Goal: Task Accomplishment & Management: Complete application form

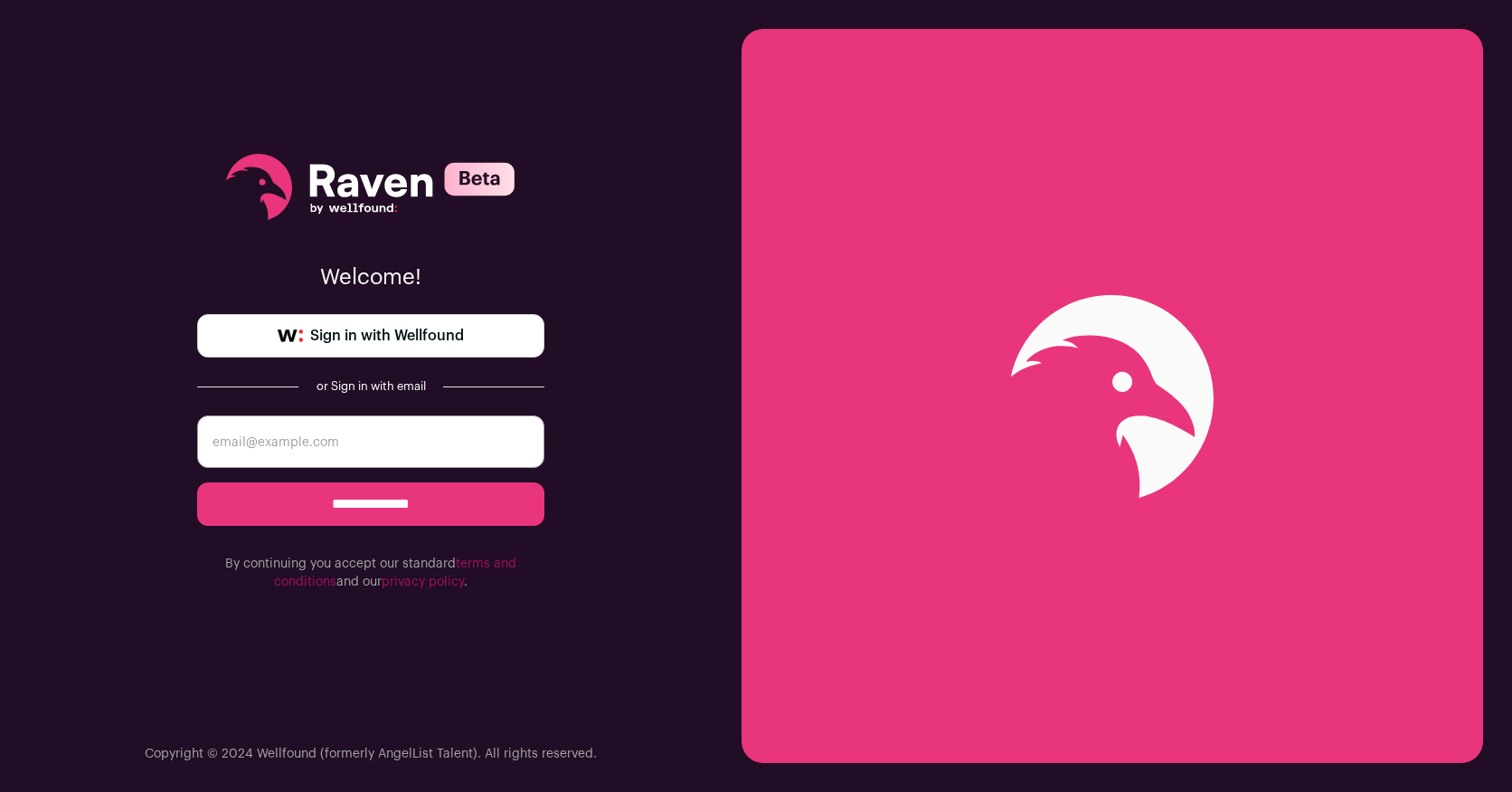
click at [437, 351] on link "Sign in with Wellfound" at bounding box center [370, 335] width 347 height 44
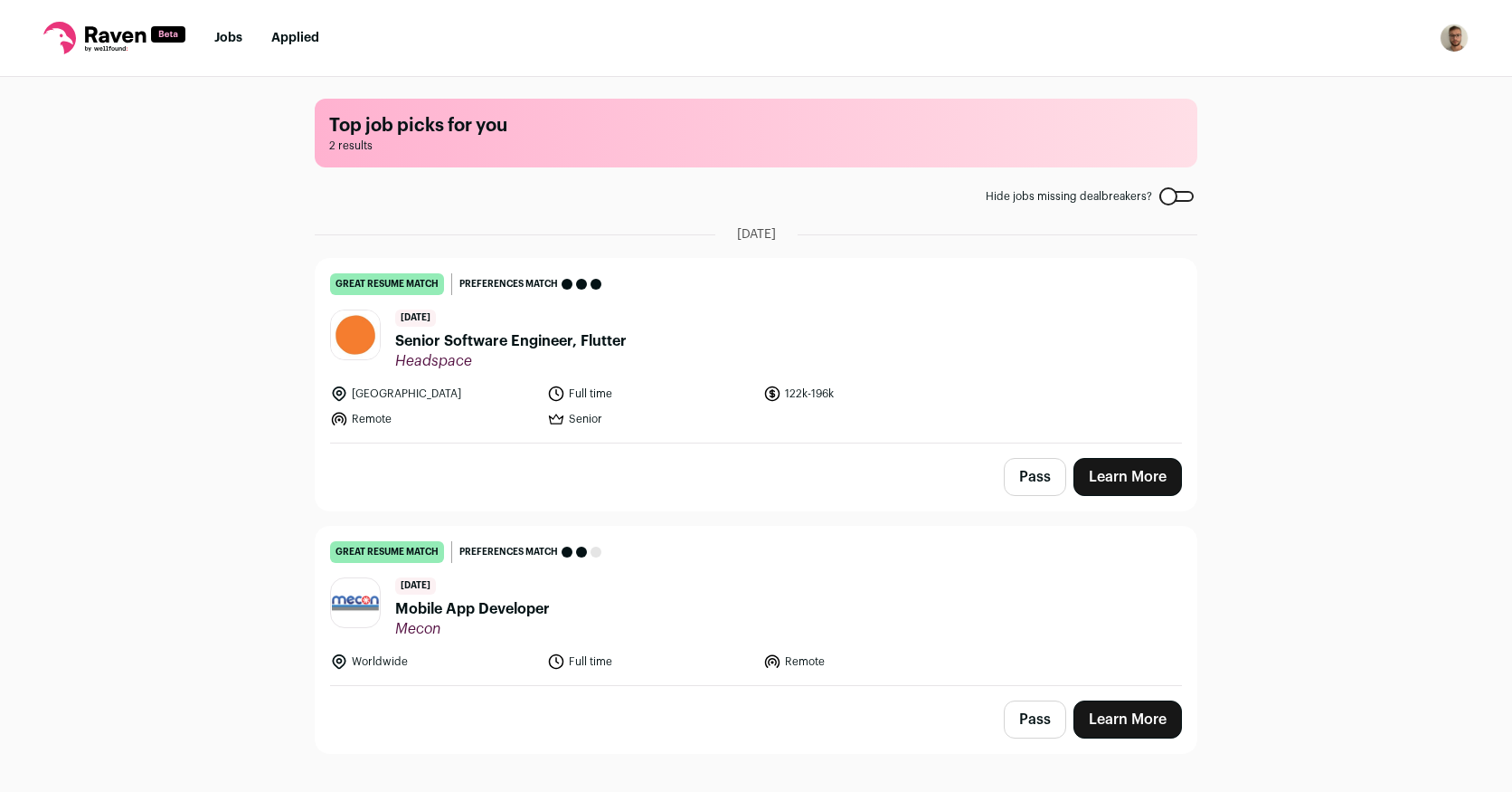
click at [468, 613] on span "Mobile App Developer" at bounding box center [472, 608] width 155 height 21
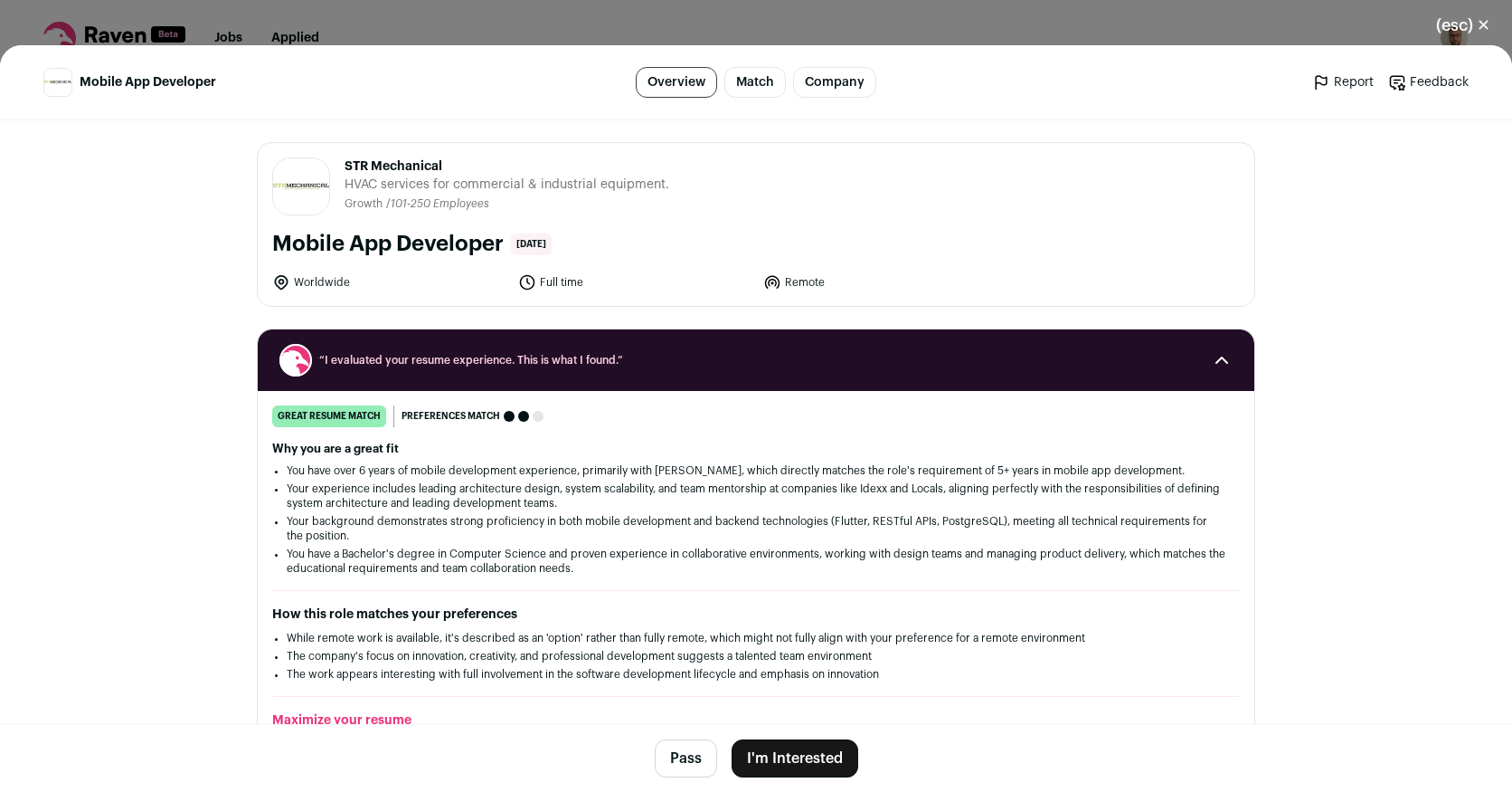
click at [794, 747] on button "I'm Interested" at bounding box center [795, 758] width 126 height 38
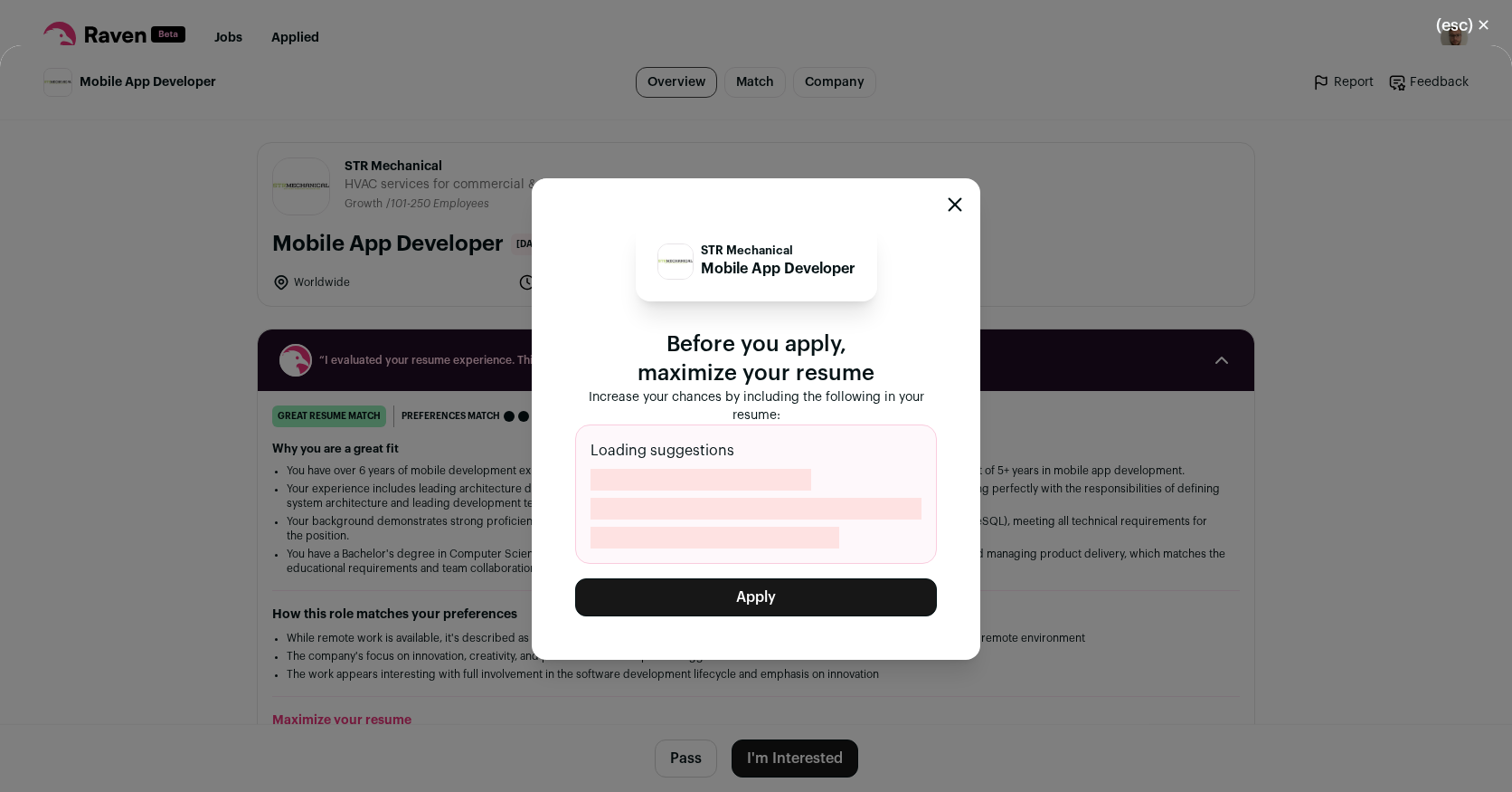
click at [764, 598] on button "Apply" at bounding box center [756, 597] width 362 height 38
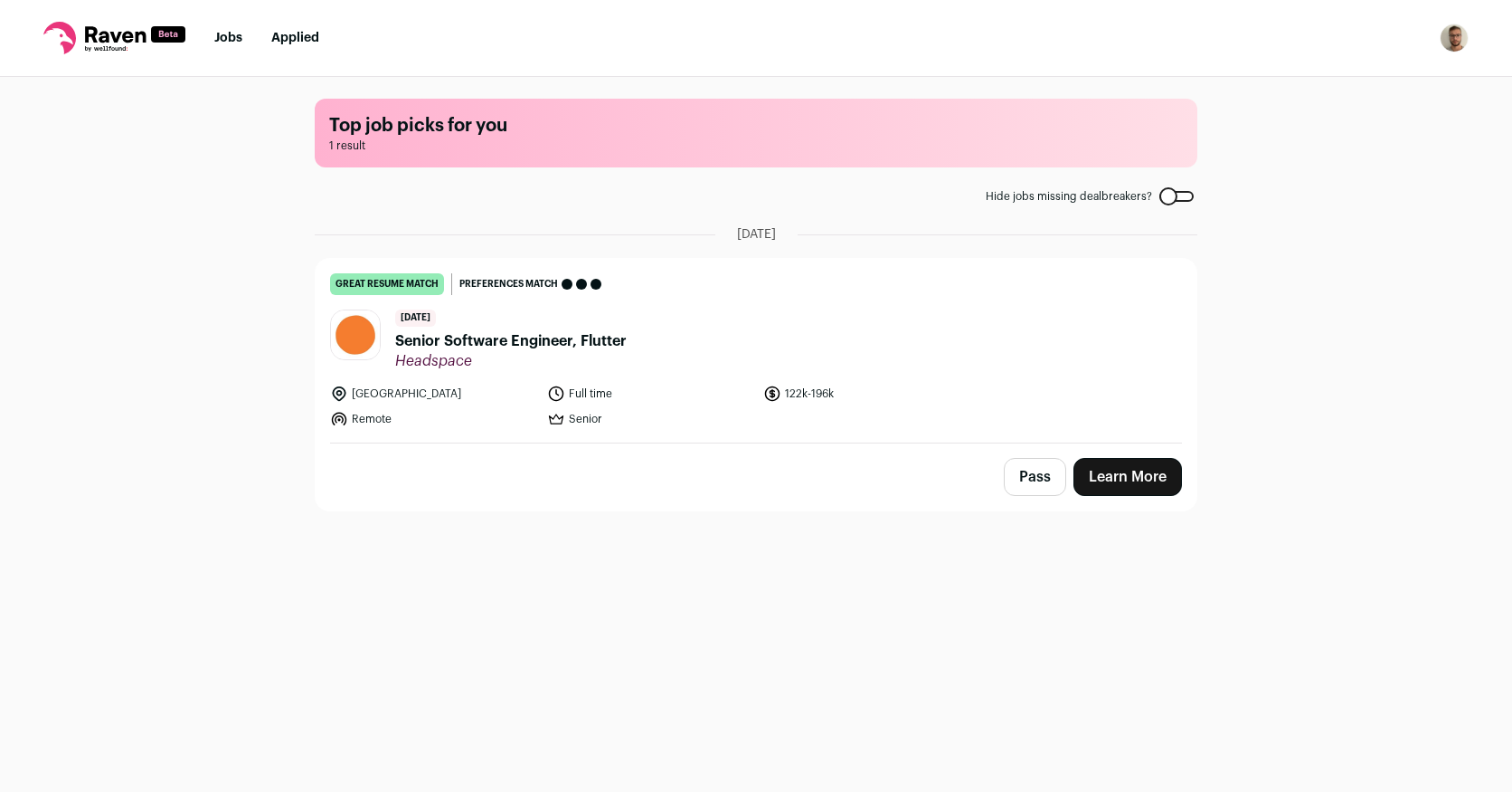
click at [286, 60] on nav "Jobs Applied Settings Notifications Preferences Resume FAQs Logout" at bounding box center [756, 38] width 1512 height 77
click at [296, 35] on link "Applied" at bounding box center [295, 38] width 48 height 13
click at [296, 38] on link "Applied" at bounding box center [295, 38] width 48 height 13
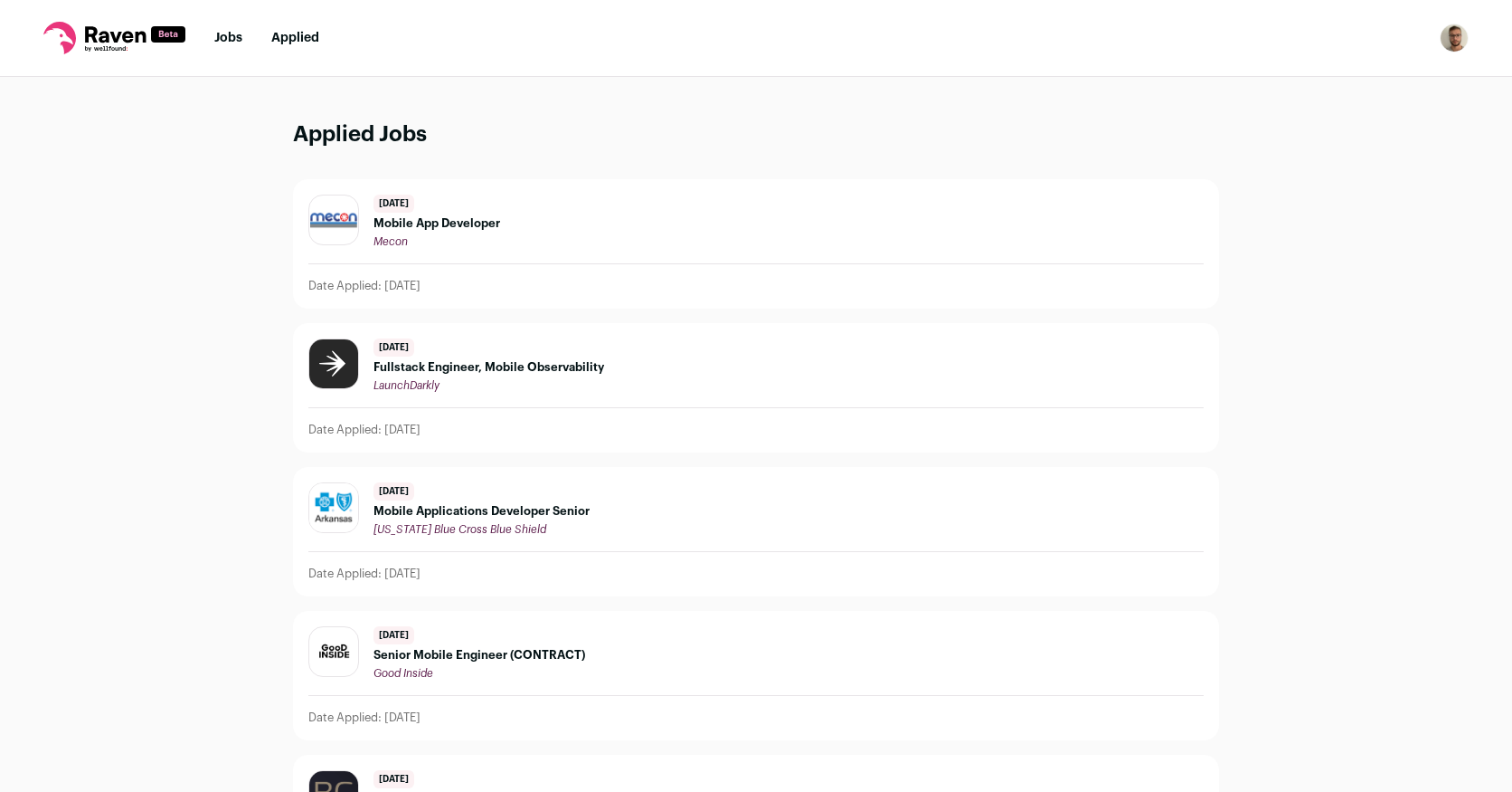
click at [469, 231] on div "5 days ago Mobile App Developer Mecon" at bounding box center [436, 222] width 126 height 54
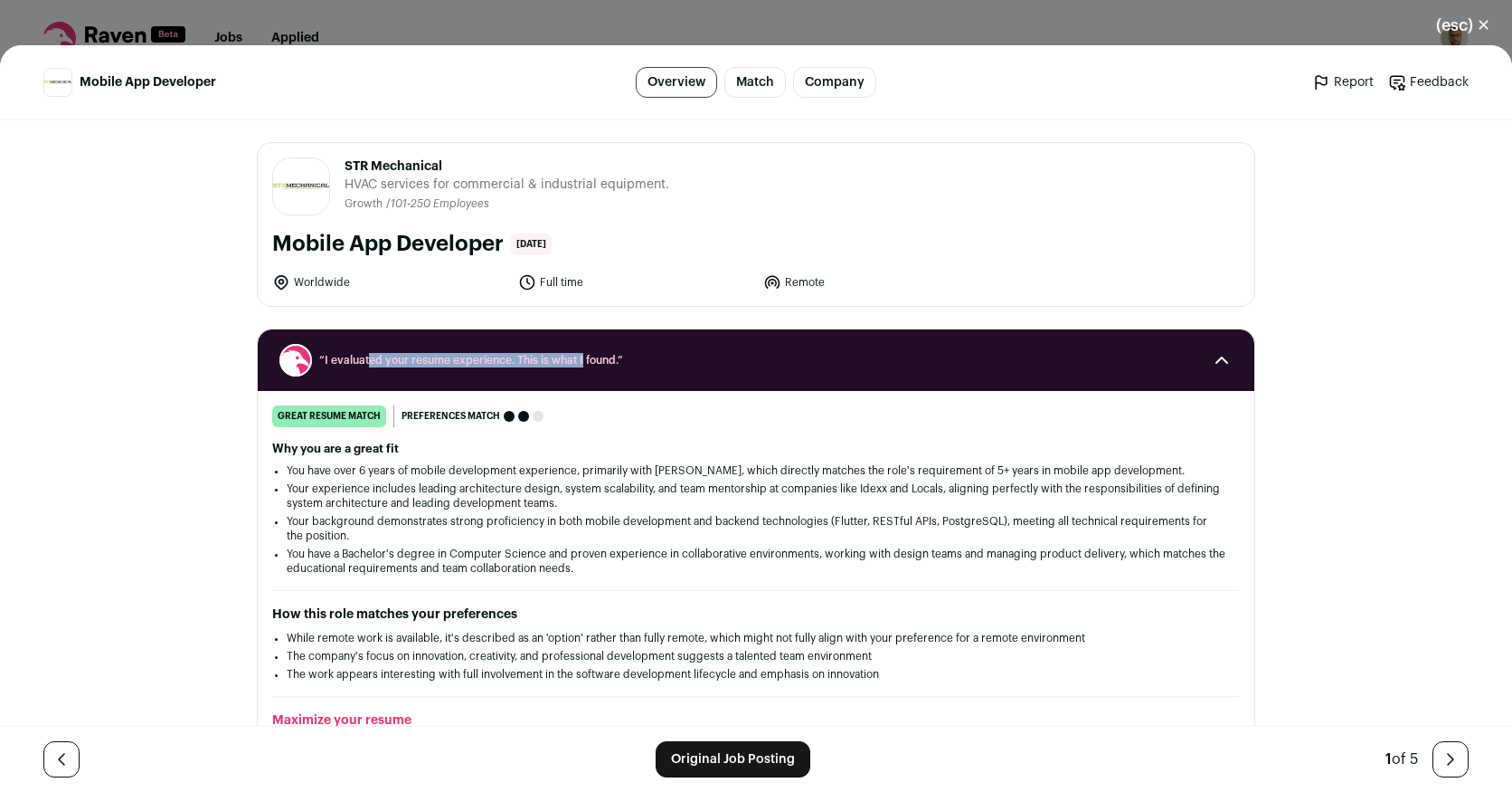
drag, startPoint x: 368, startPoint y: 360, endPoint x: 601, endPoint y: 358, distance: 233.0
click at [590, 358] on span "“I evaluated your resume experience. This is what I found.”" at bounding box center [756, 360] width 873 height 15
click at [601, 358] on span "“I evaluated your resume experience. This is what I found.”" at bounding box center [756, 360] width 873 height 15
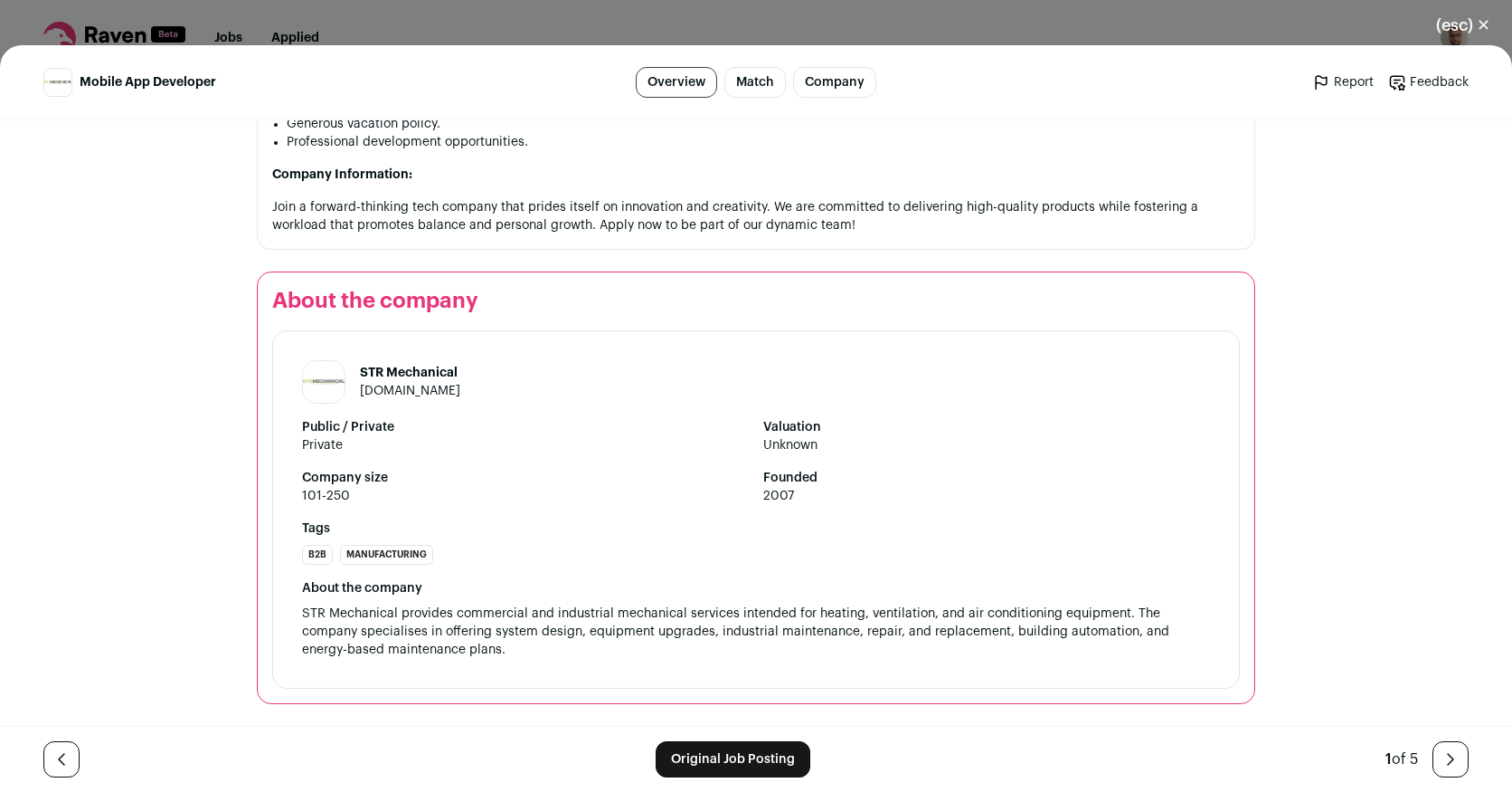
scroll to position [1420, 0]
click at [366, 393] on link "[DOMAIN_NAME]" at bounding box center [410, 391] width 100 height 13
